Goal: Find specific page/section: Find specific page/section

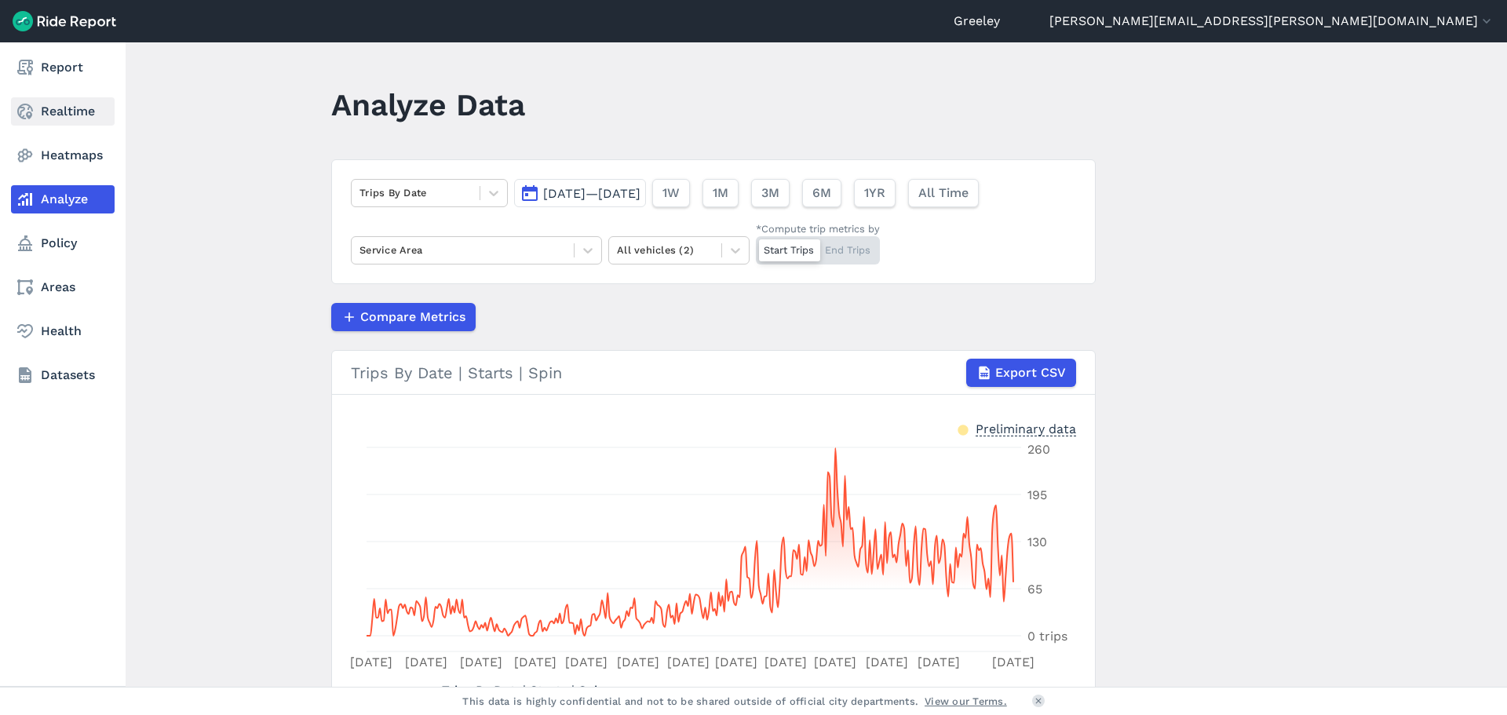
click at [39, 111] on link "Realtime" at bounding box center [63, 111] width 104 height 28
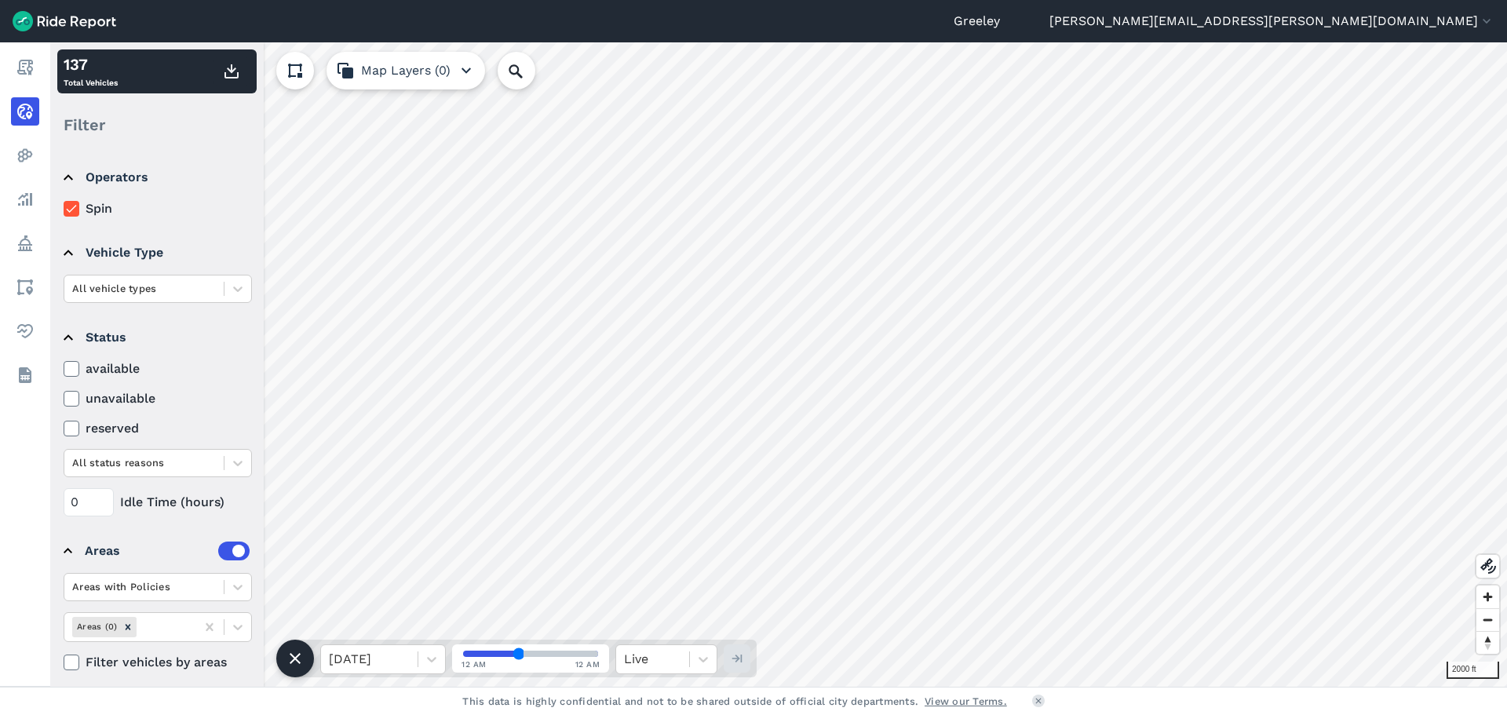
click at [85, 397] on label "unavailable" at bounding box center [158, 398] width 188 height 19
click at [64, 397] on input "unavailable" at bounding box center [64, 394] width 0 height 10
click at [85, 397] on label "unavailable" at bounding box center [158, 398] width 188 height 19
click at [64, 397] on input "unavailable" at bounding box center [64, 394] width 0 height 10
click at [104, 371] on label "available" at bounding box center [158, 369] width 188 height 19
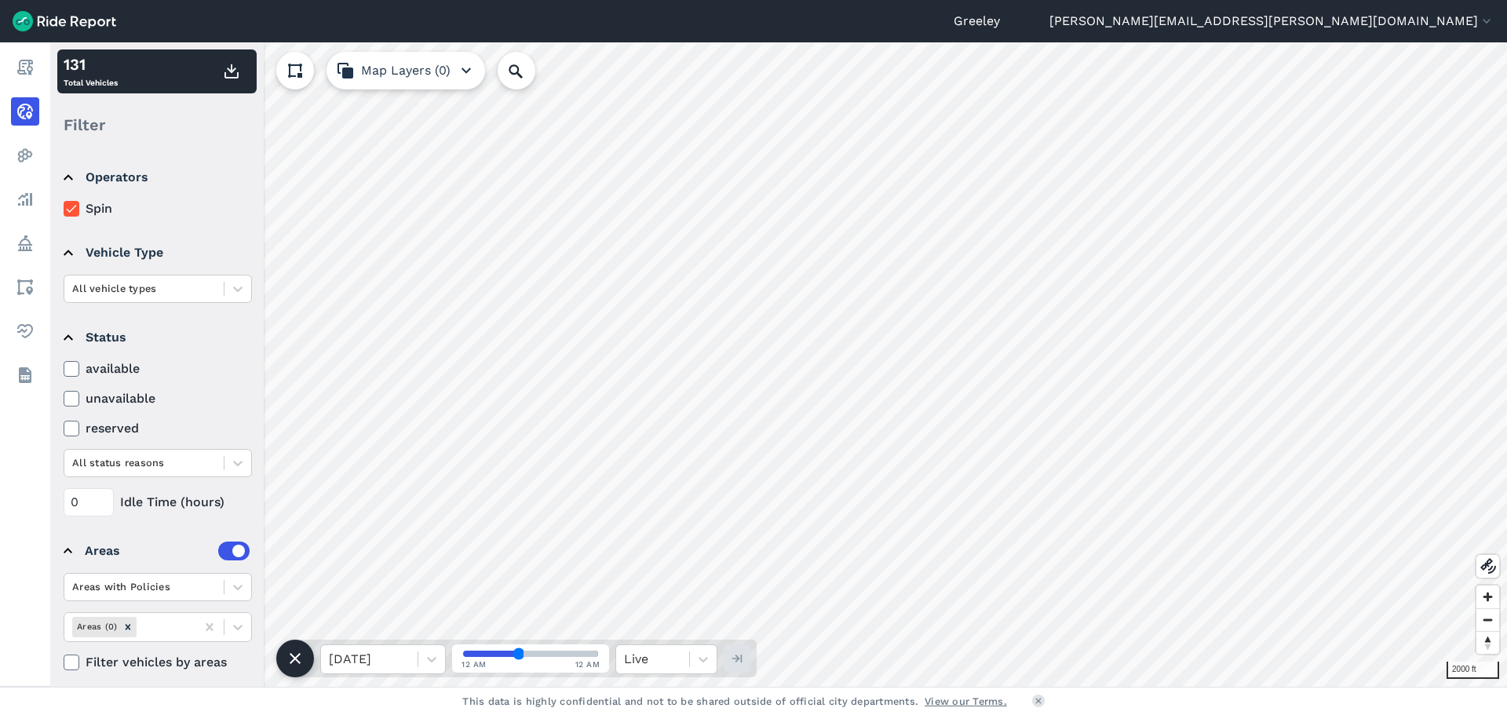
click at [64, 370] on input "available" at bounding box center [64, 365] width 0 height 10
click at [104, 371] on label "available" at bounding box center [158, 369] width 188 height 19
click at [64, 370] on input "available" at bounding box center [64, 365] width 0 height 10
